Goal: Check status: Check status

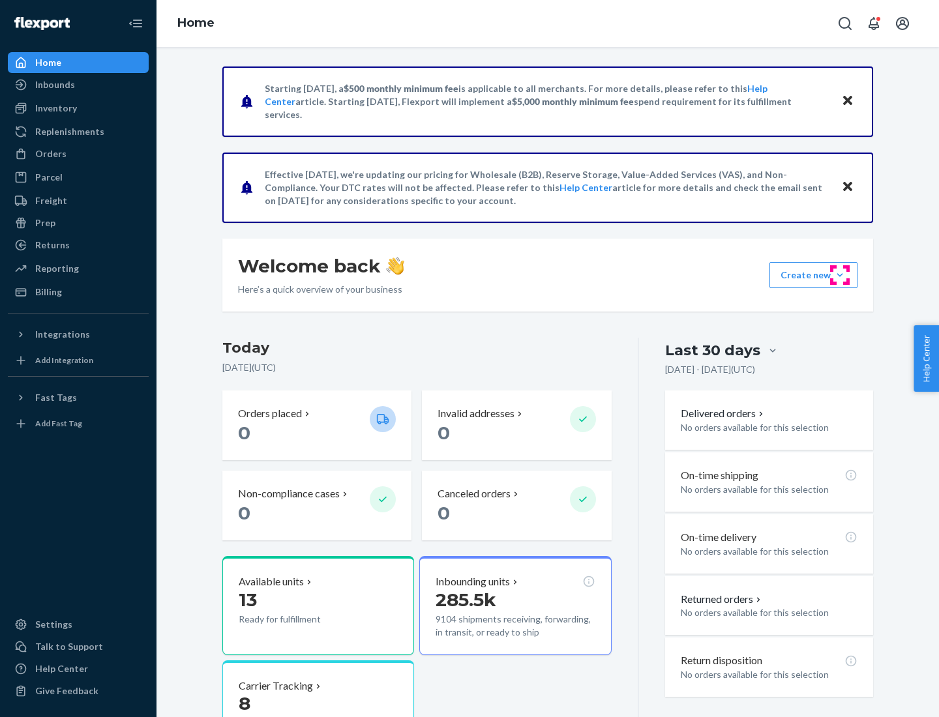
click at [840, 275] on button "Create new Create new inbound Create new order Create new product" at bounding box center [813, 275] width 88 height 26
click at [54, 85] on div "Inbounds" at bounding box center [55, 84] width 40 height 13
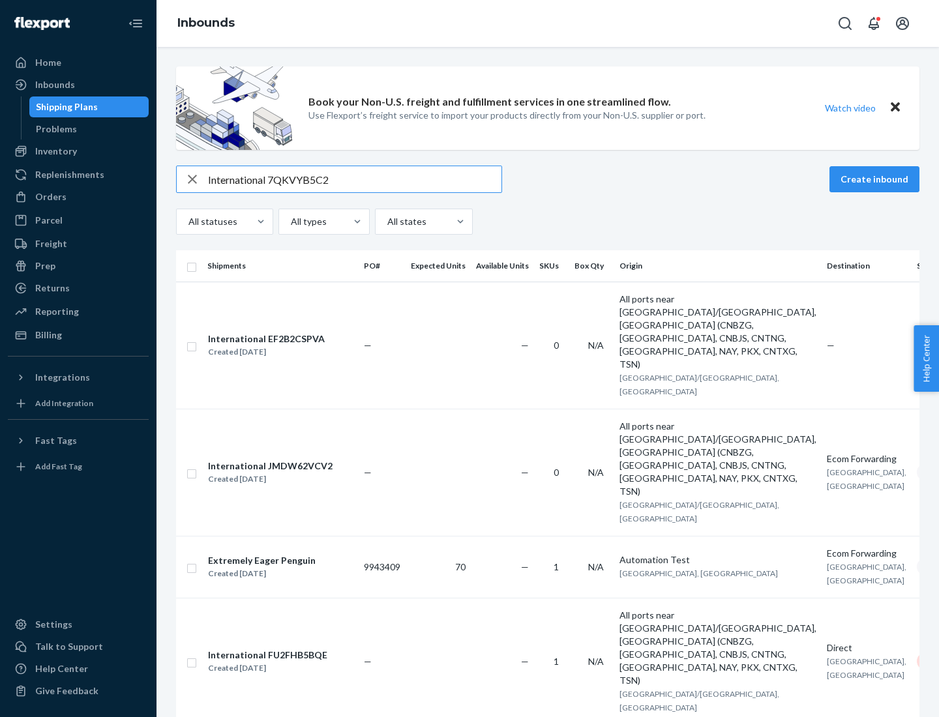
type input "International 7QKVYB5C29"
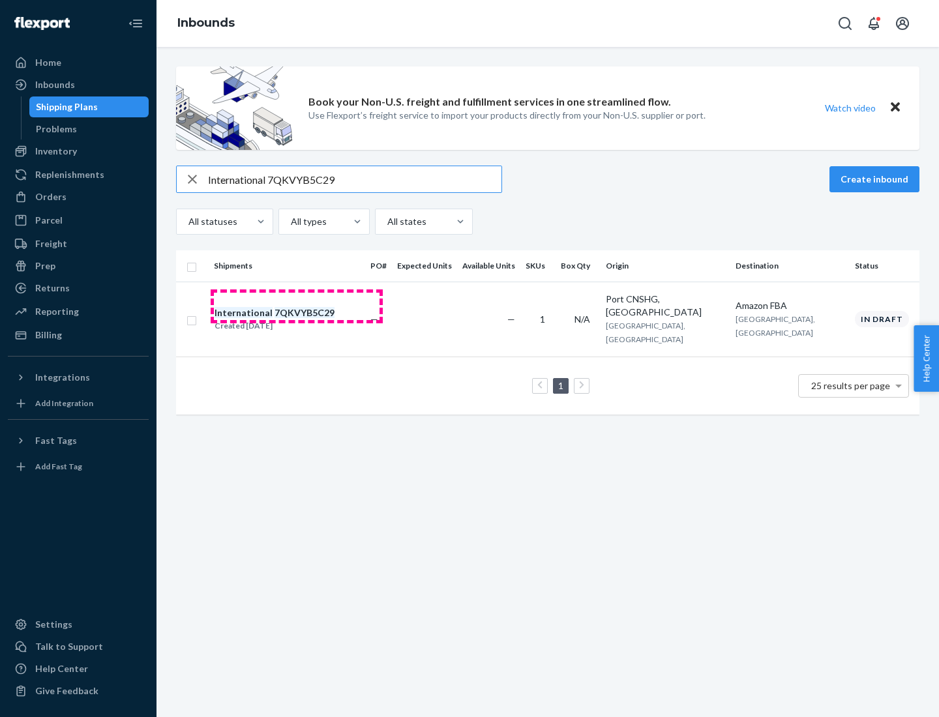
click at [297, 319] on div "Created [DATE]" at bounding box center [275, 325] width 120 height 13
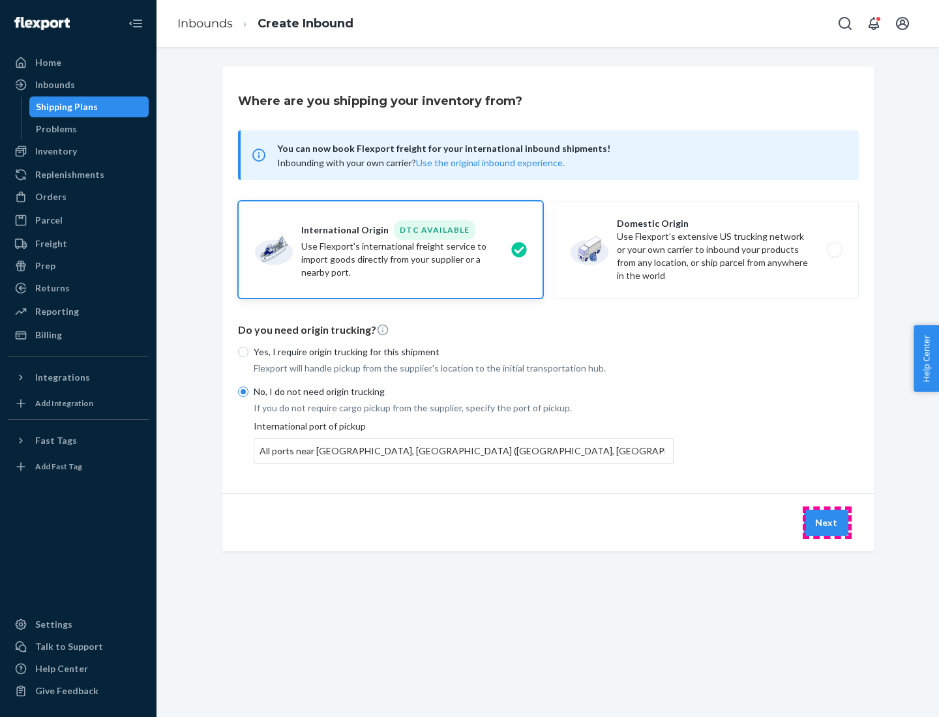
click at [827, 522] on button "Next" at bounding box center [826, 523] width 44 height 26
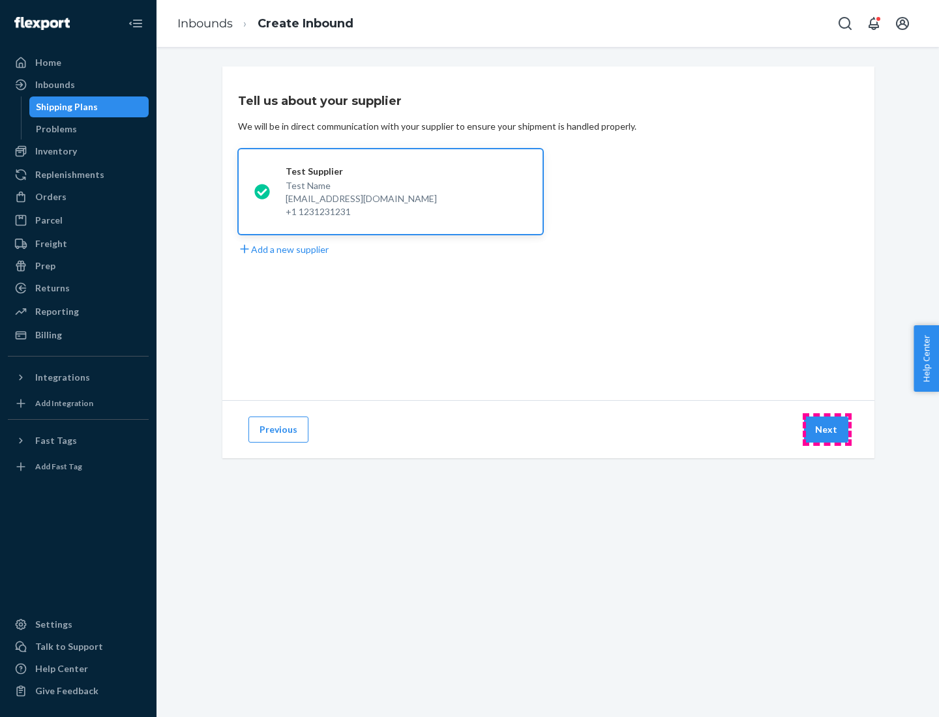
click at [827, 430] on button "Next" at bounding box center [826, 430] width 44 height 26
